Goal: Task Accomplishment & Management: Manage account settings

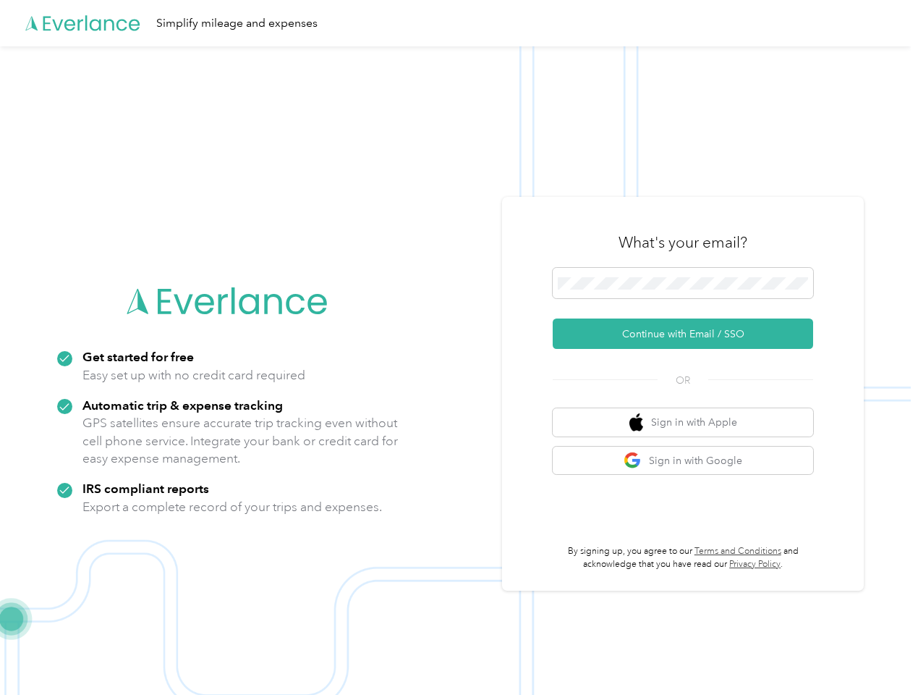
click at [459, 347] on img at bounding box center [455, 393] width 911 height 695
click at [459, 23] on div "Simplify mileage and expenses" at bounding box center [455, 23] width 911 height 46
click at [689, 334] on button "Continue with Email / SSO" at bounding box center [683, 333] width 261 height 30
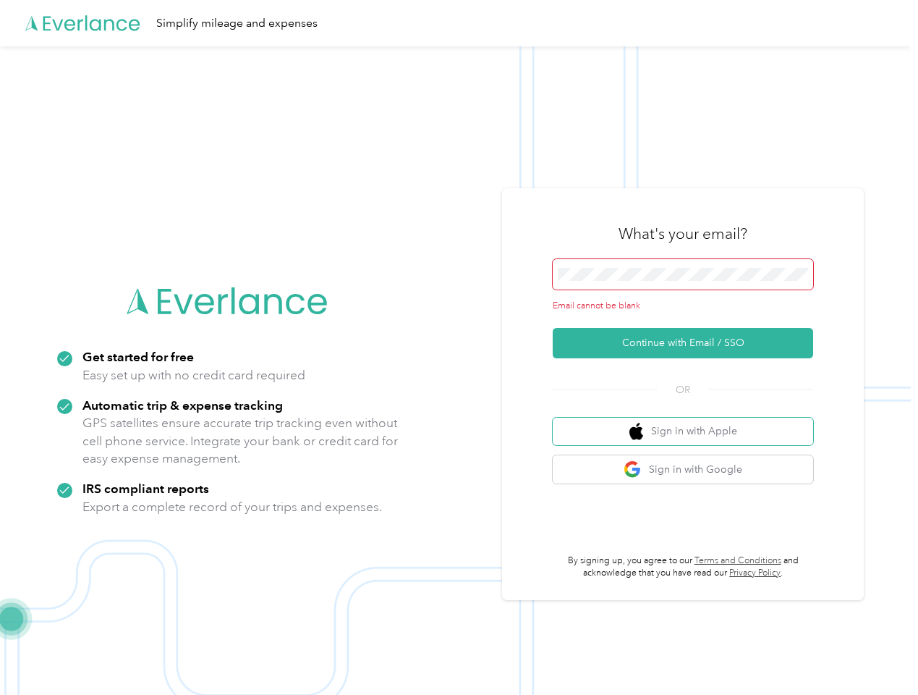
click at [689, 422] on button "Sign in with Apple" at bounding box center [683, 432] width 261 height 28
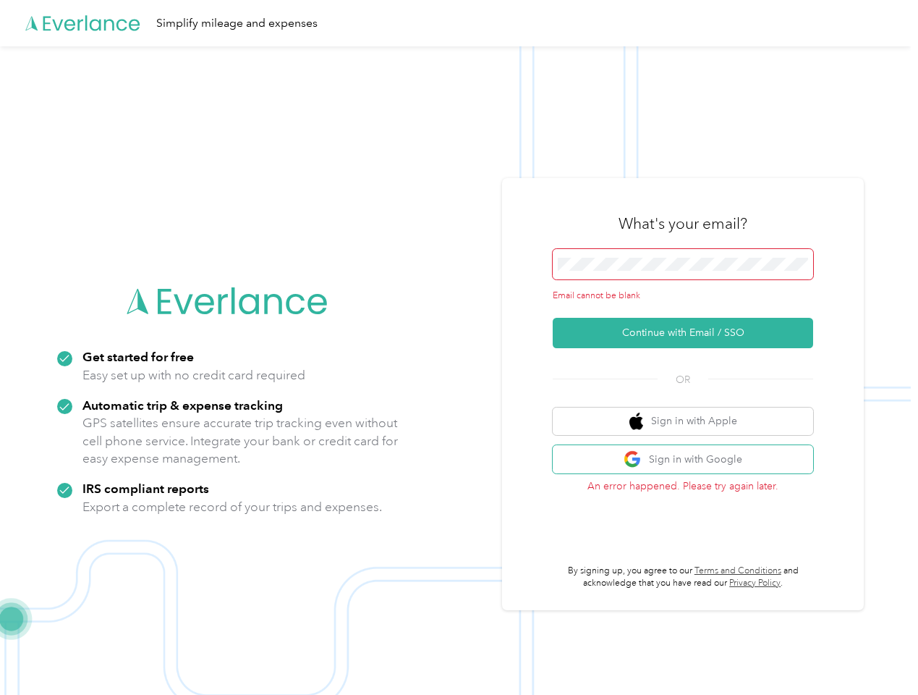
click at [689, 460] on button "Sign in with Google" at bounding box center [683, 459] width 261 height 28
